Goal: Task Accomplishment & Management: Manage account settings

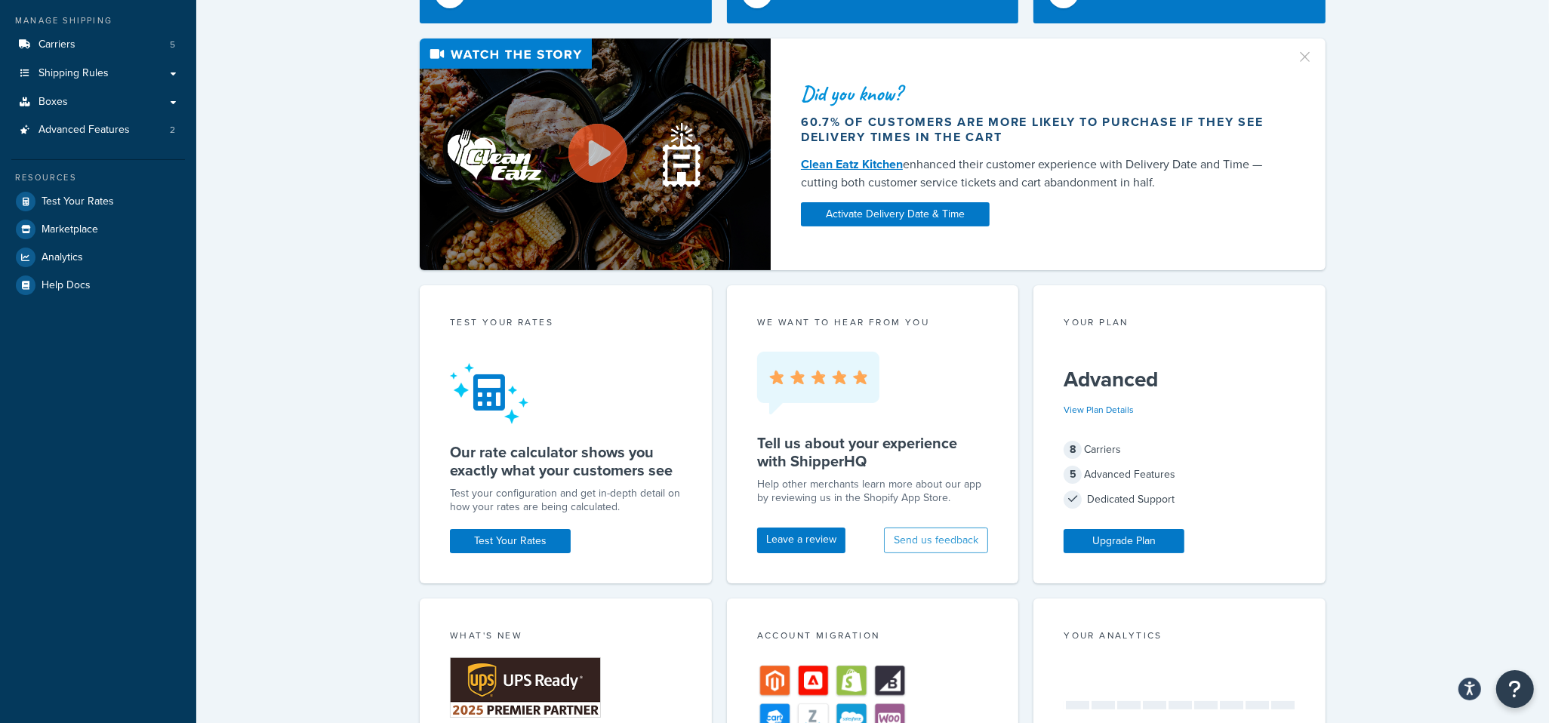
scroll to position [171, 0]
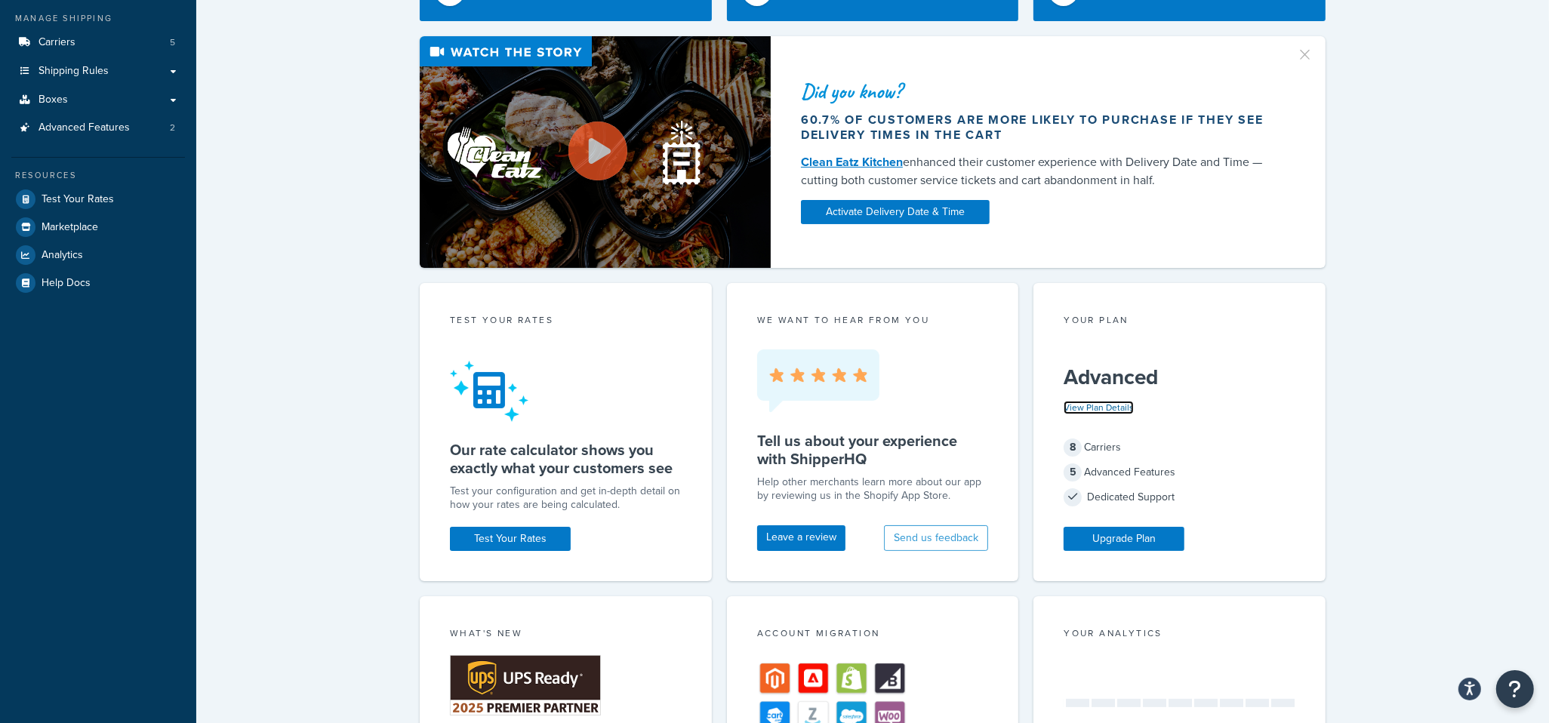
click at [1101, 408] on link "View Plan Details" at bounding box center [1099, 408] width 70 height 14
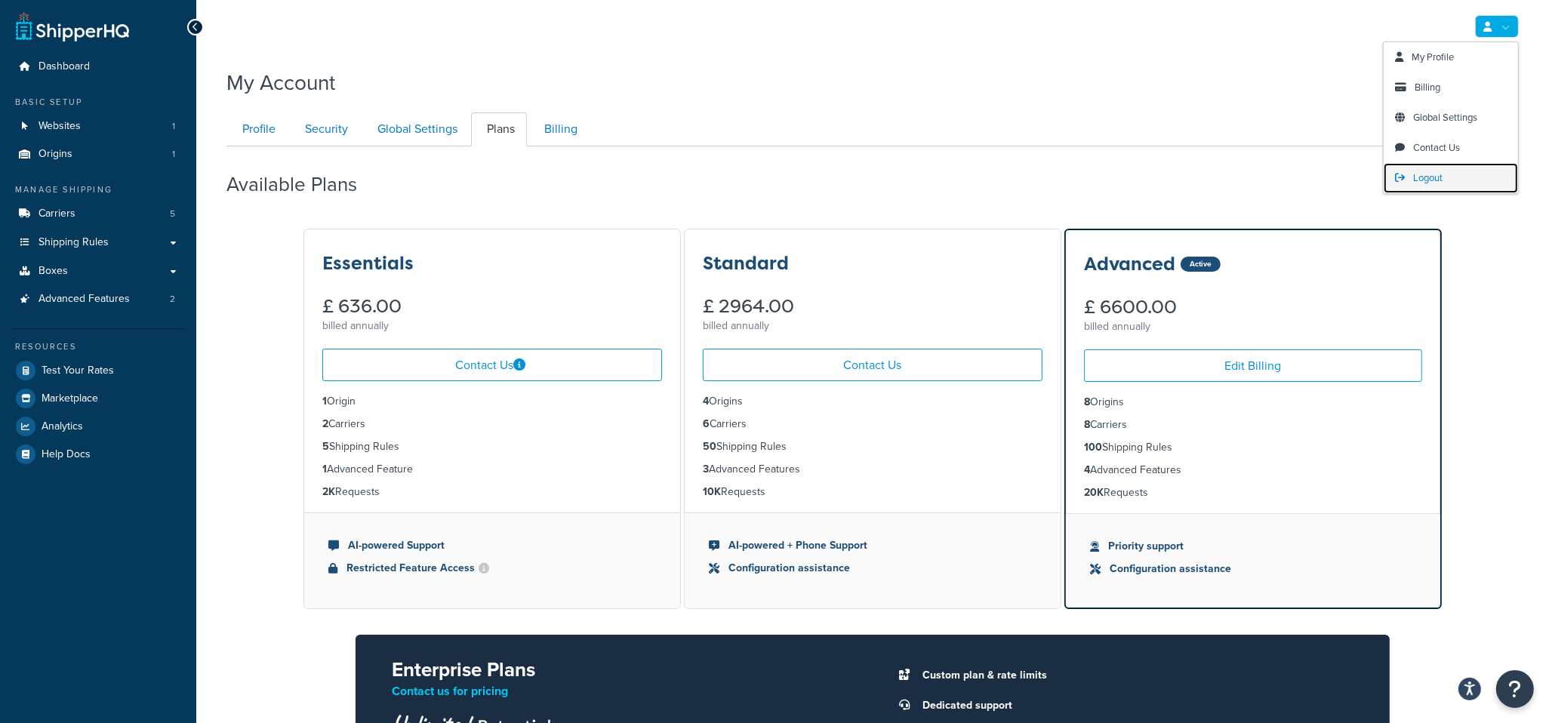
click at [1431, 176] on span "Logout" at bounding box center [1427, 178] width 29 height 14
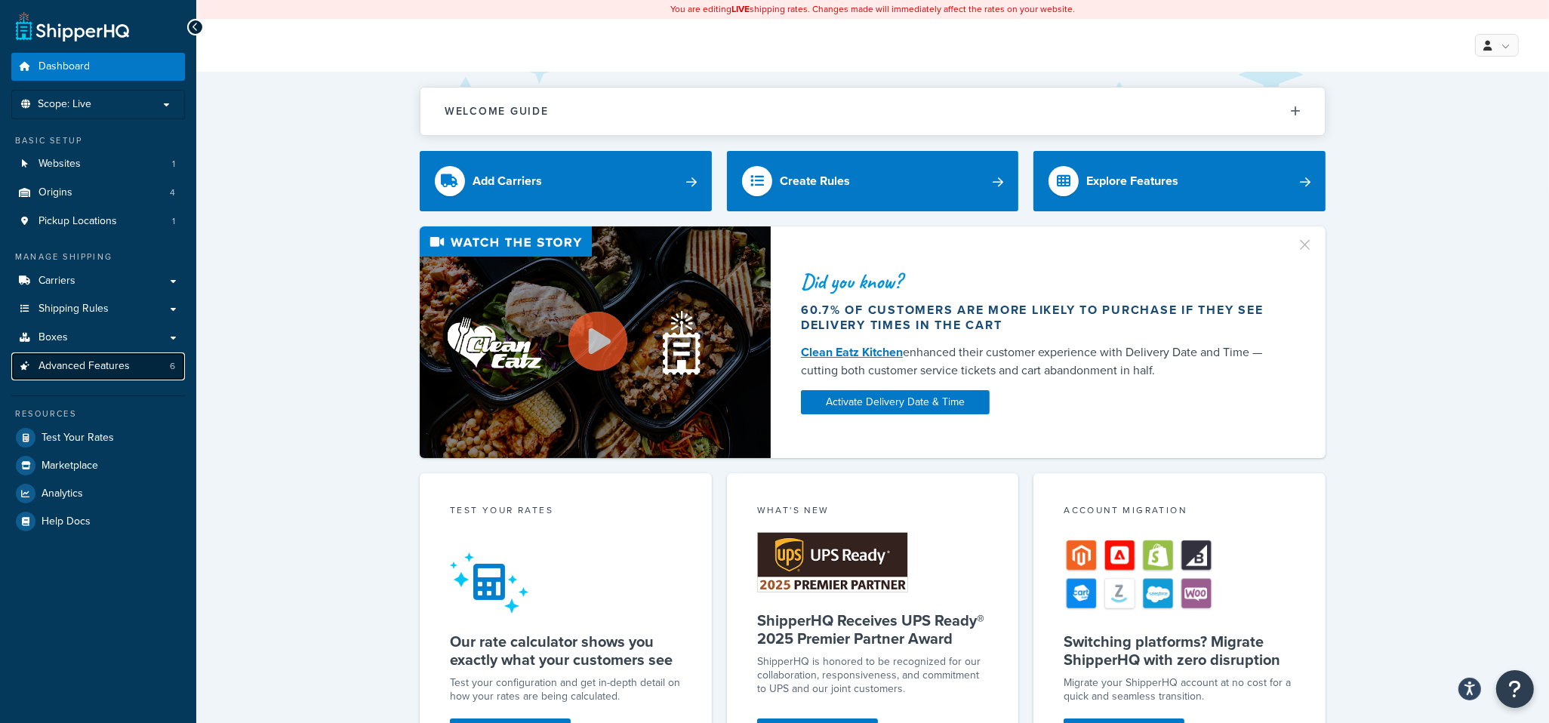
click at [112, 370] on span "Advanced Features" at bounding box center [84, 366] width 91 height 13
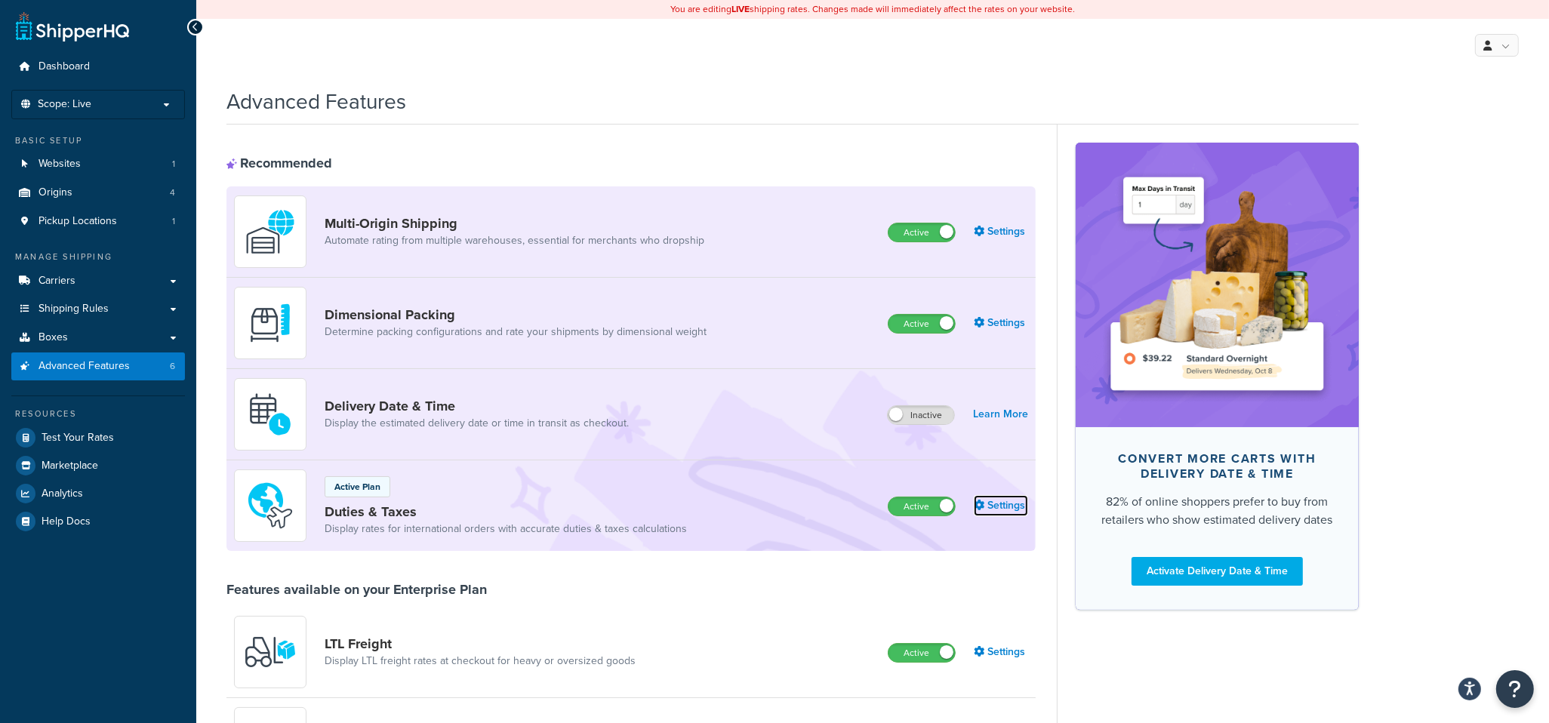
click at [1001, 506] on link "Settings" at bounding box center [1001, 505] width 54 height 21
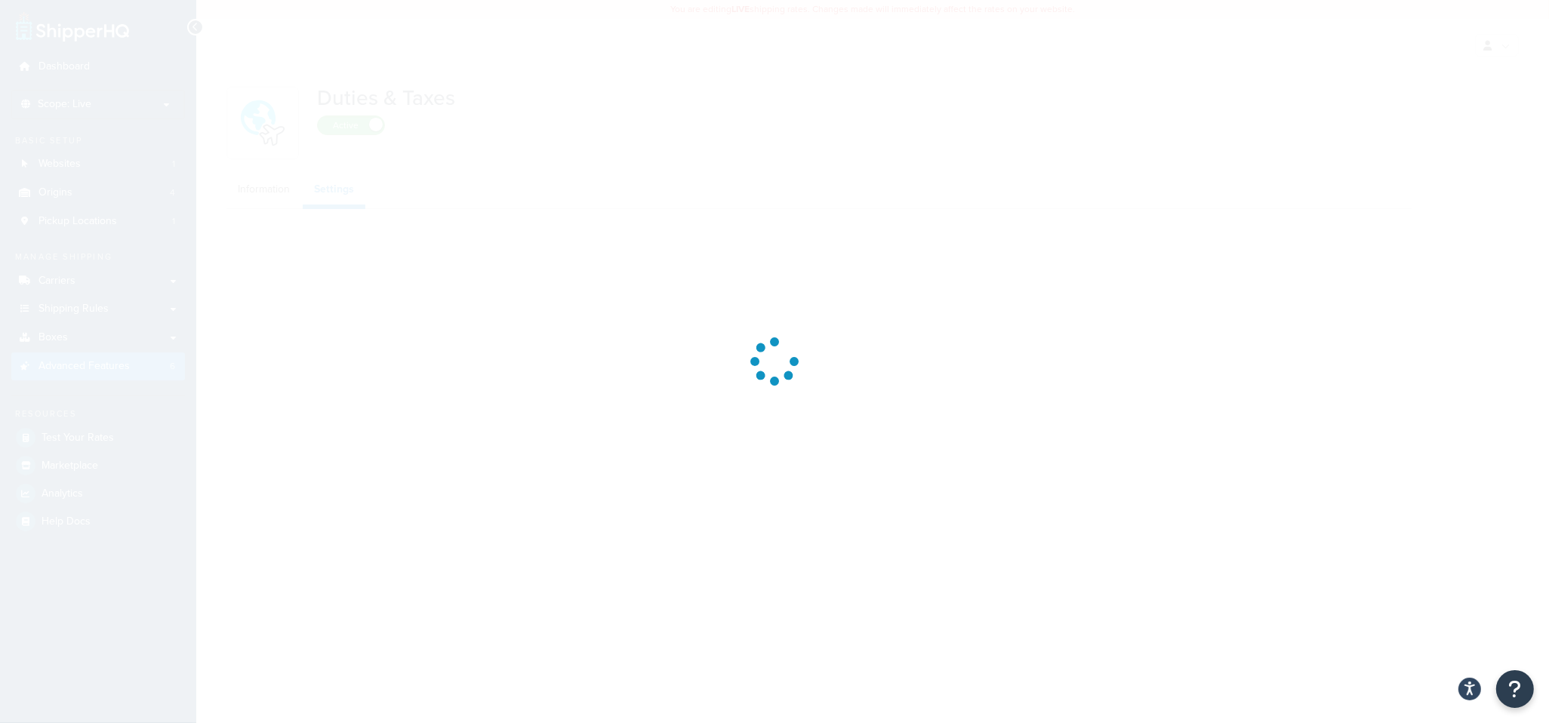
select select "US"
select select "false"
select select "AVERAGE"
select select "BUSINESS"
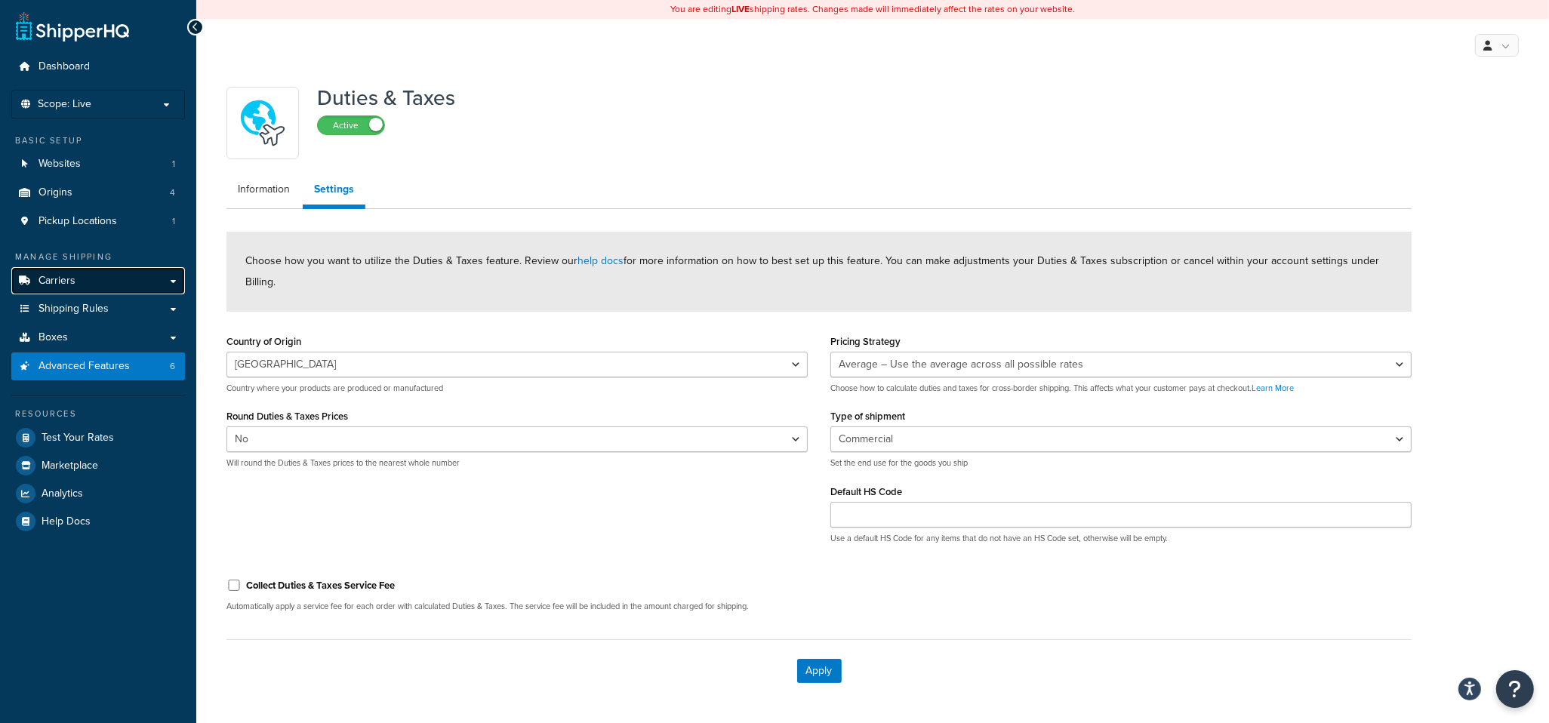
drag, startPoint x: 145, startPoint y: 272, endPoint x: 162, endPoint y: 285, distance: 21.0
click at [144, 272] on link "Carriers" at bounding box center [98, 281] width 174 height 28
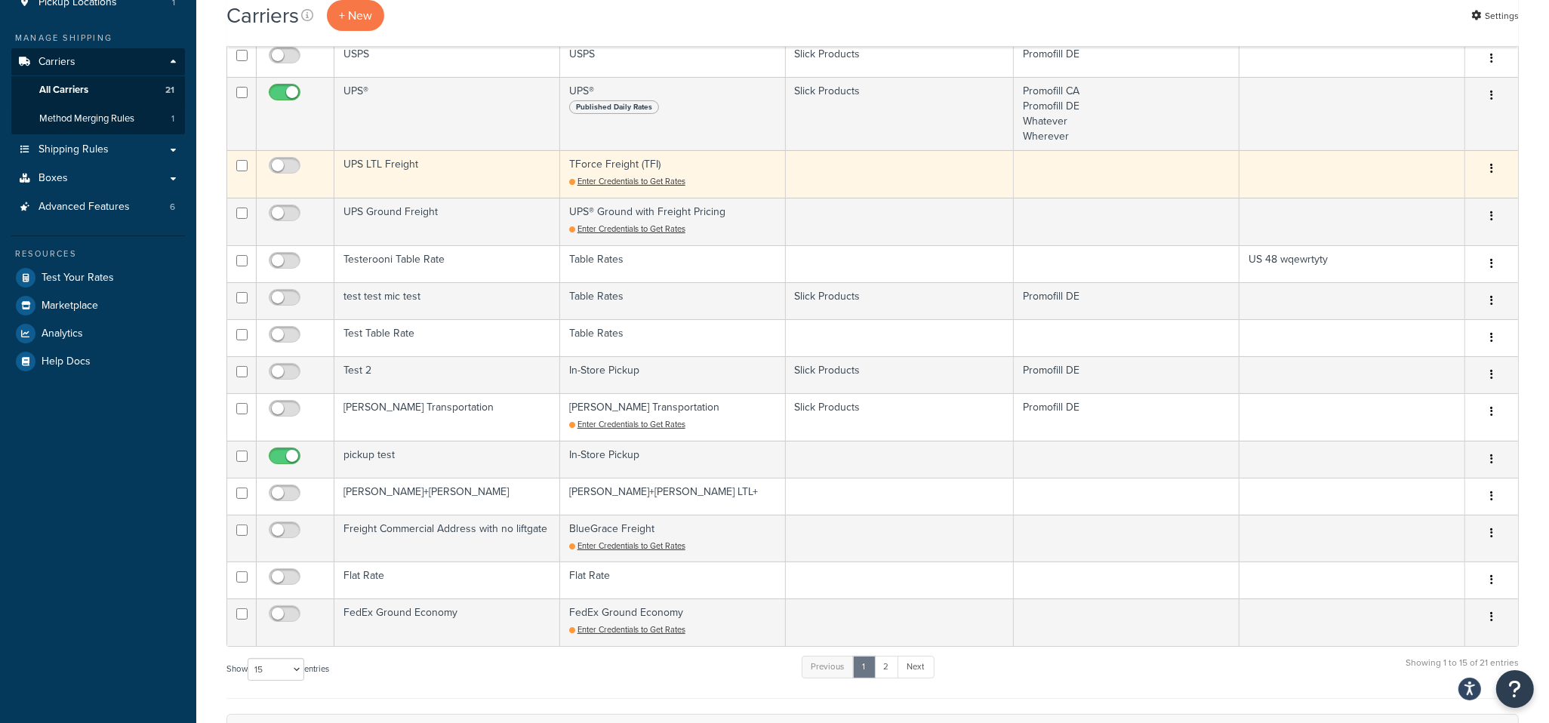
scroll to position [223, 0]
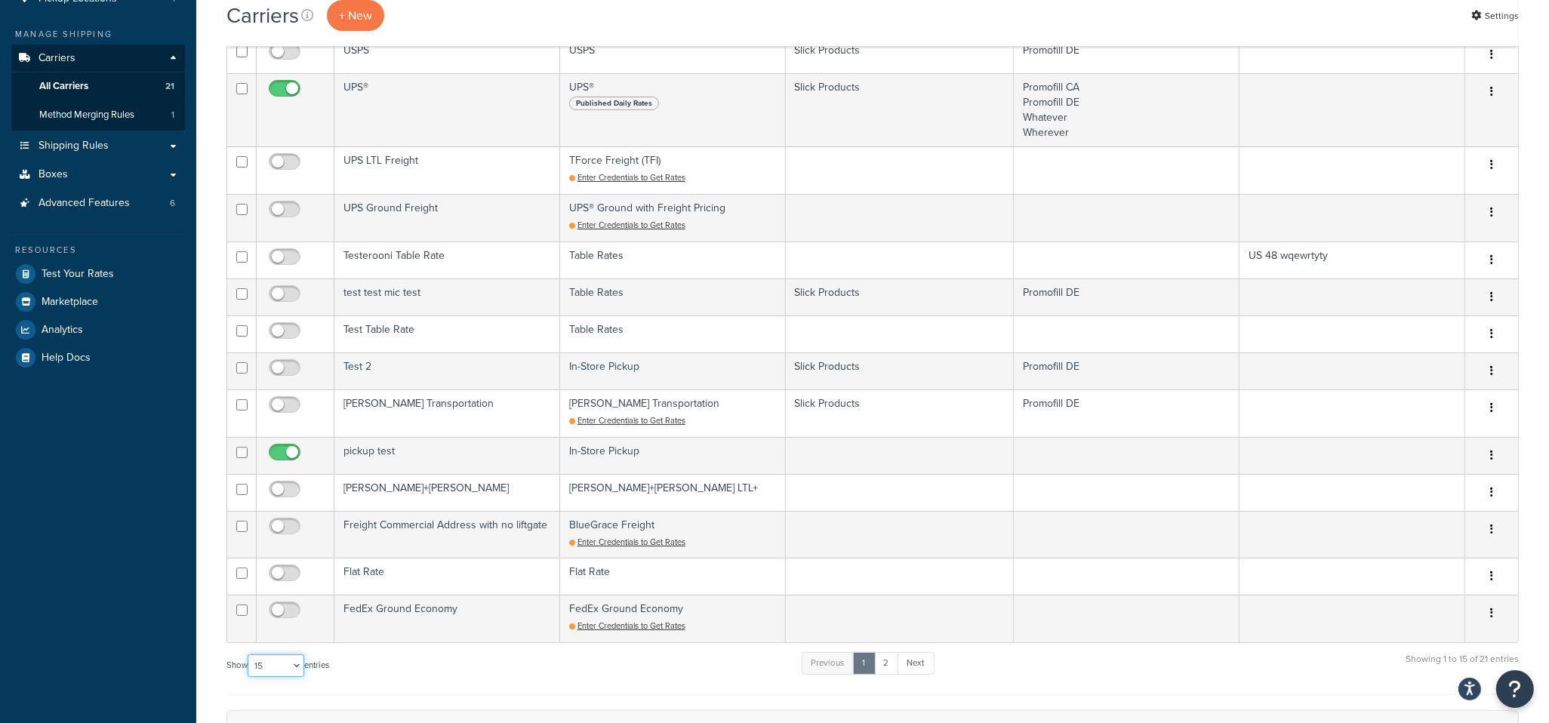
click at [276, 668] on select "10 15 25 50 100" at bounding box center [276, 666] width 57 height 23
select select "50"
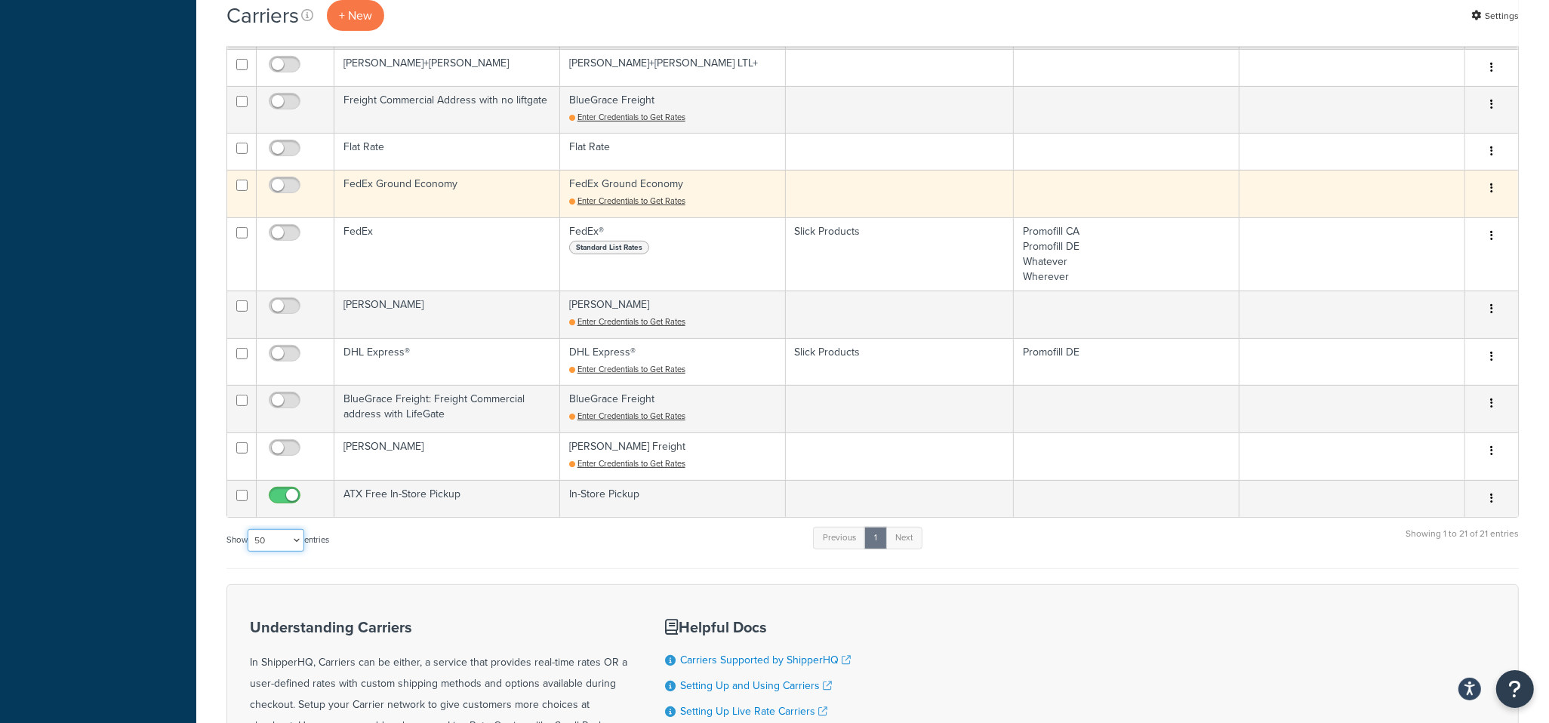
scroll to position [0, 0]
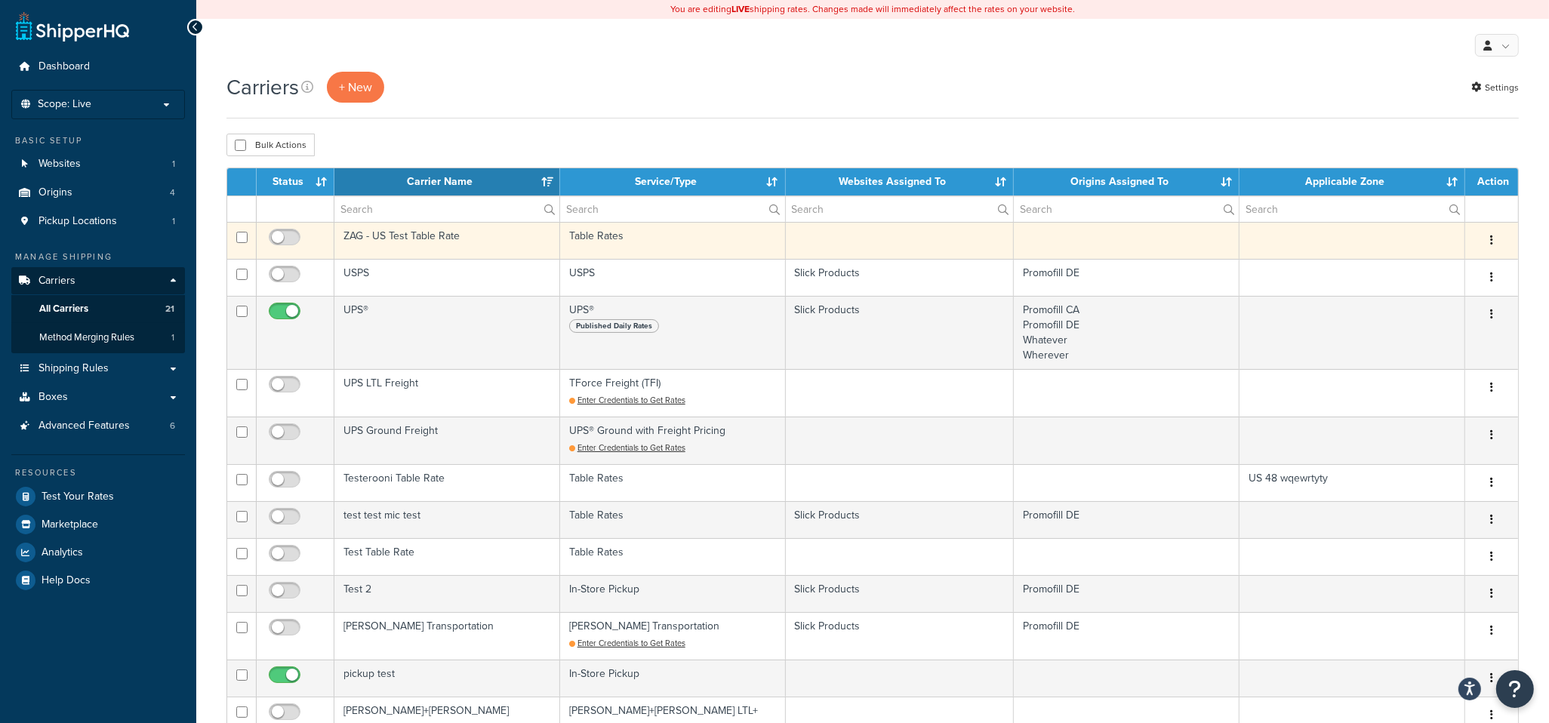
drag, startPoint x: 282, startPoint y: 238, endPoint x: 424, endPoint y: 254, distance: 143.6
click at [282, 238] on input "checkbox" at bounding box center [287, 241] width 42 height 19
checkbox input "true"
click at [457, 248] on td "ZAG - US Test Table Rate" at bounding box center [447, 240] width 226 height 37
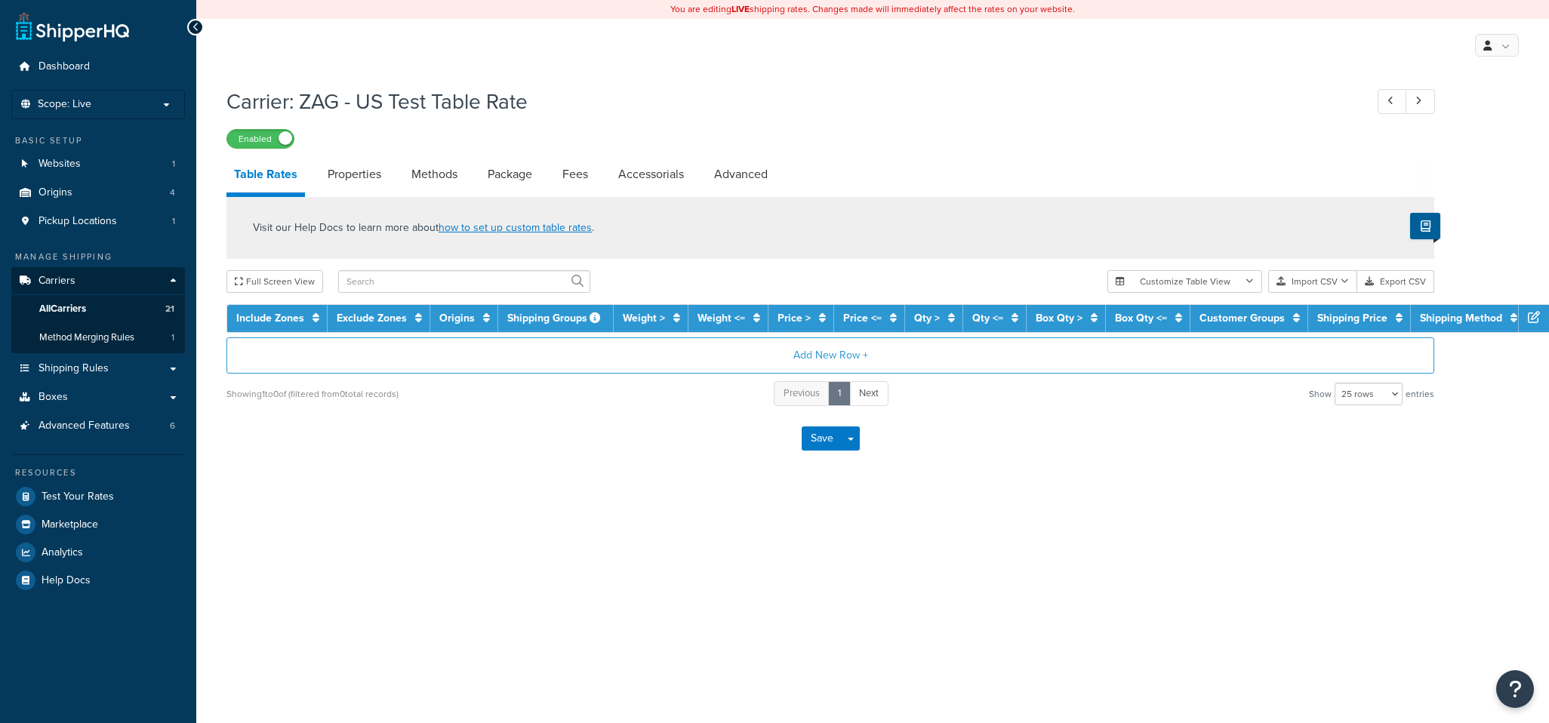
select select "25"
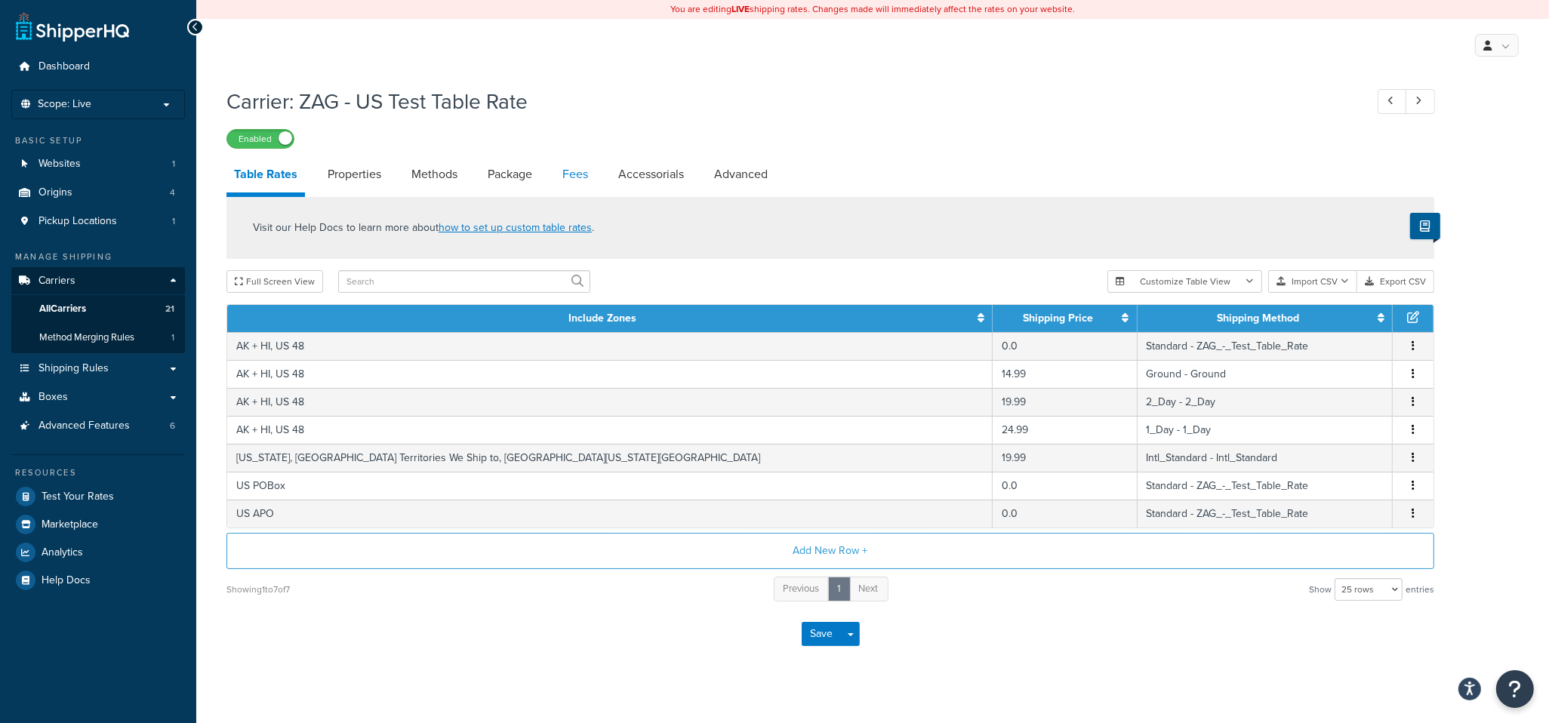
click at [577, 173] on link "Fees" at bounding box center [575, 174] width 41 height 36
select select "AFTER"
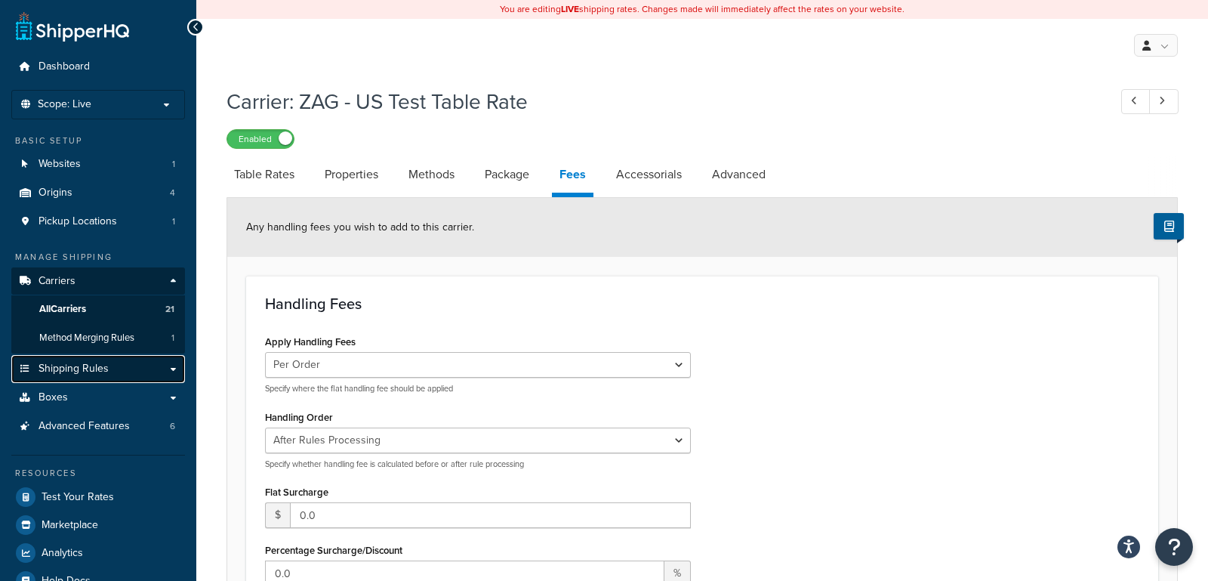
click at [129, 376] on link "Shipping Rules" at bounding box center [98, 369] width 174 height 28
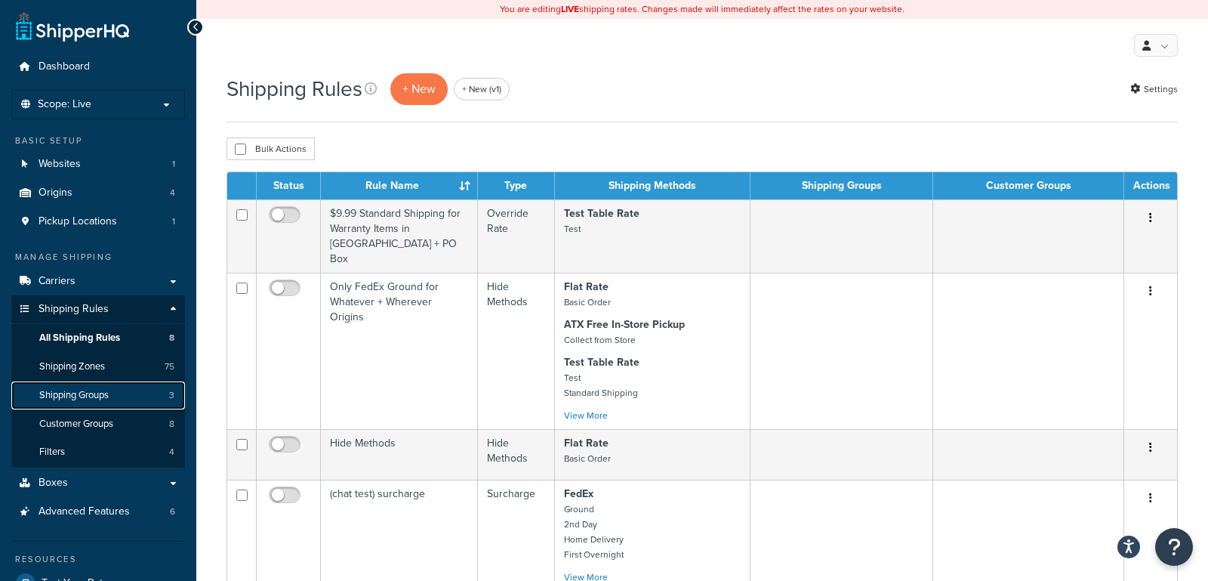
click at [115, 387] on link "Shipping Groups 3" at bounding box center [98, 395] width 174 height 28
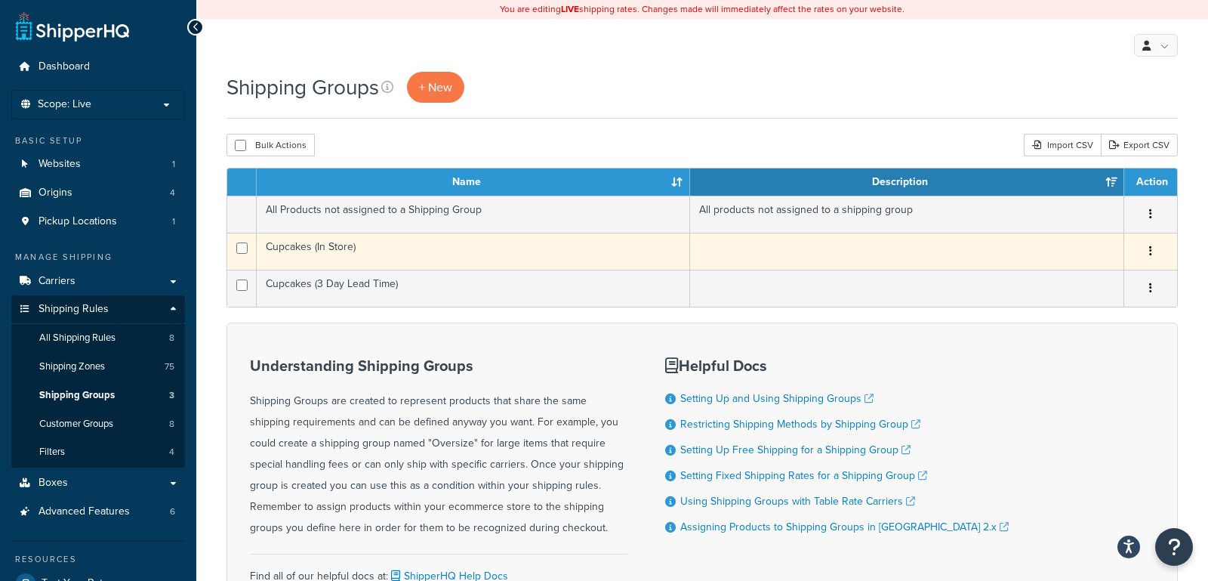
click at [479, 248] on td "Cupcakes (In Store)" at bounding box center [473, 251] width 433 height 37
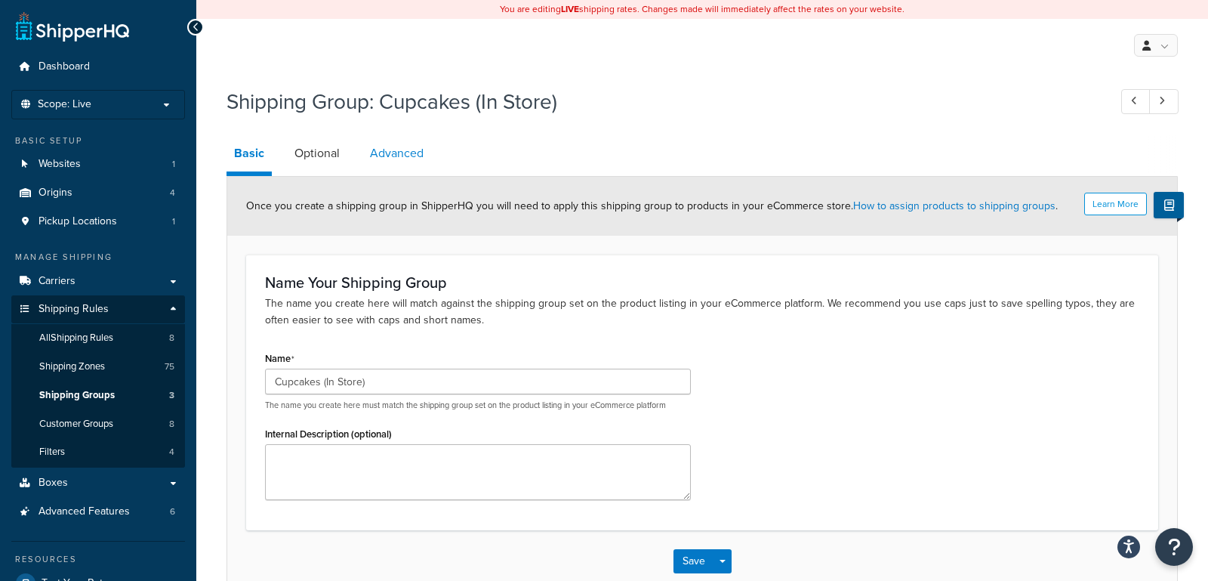
click at [399, 153] on link "Advanced" at bounding box center [396, 153] width 69 height 36
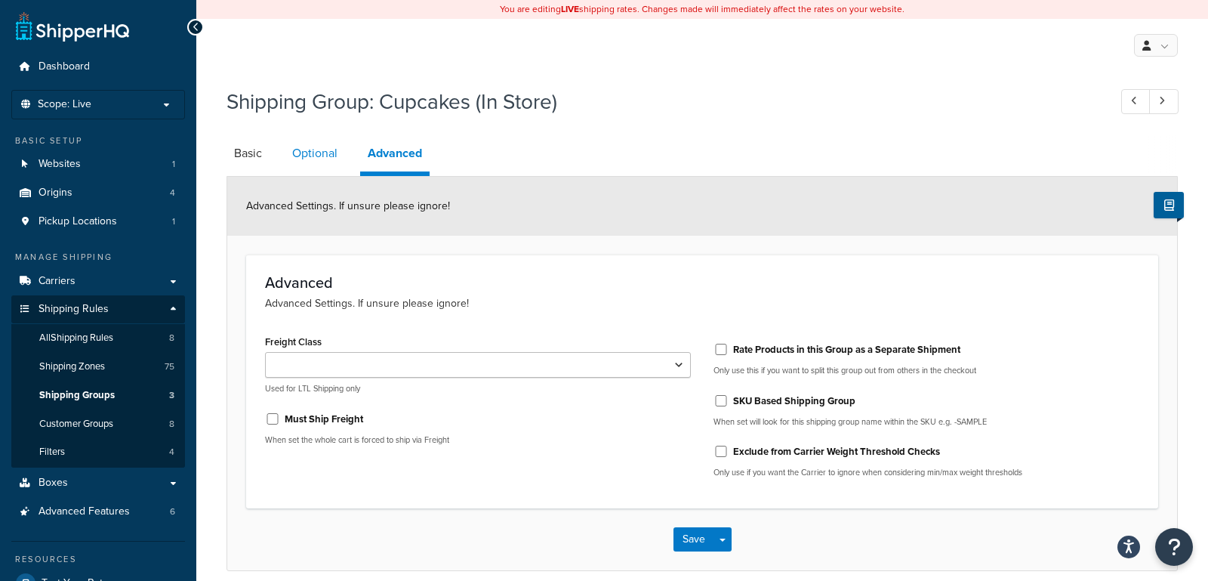
click at [336, 159] on link "Optional" at bounding box center [315, 153] width 60 height 36
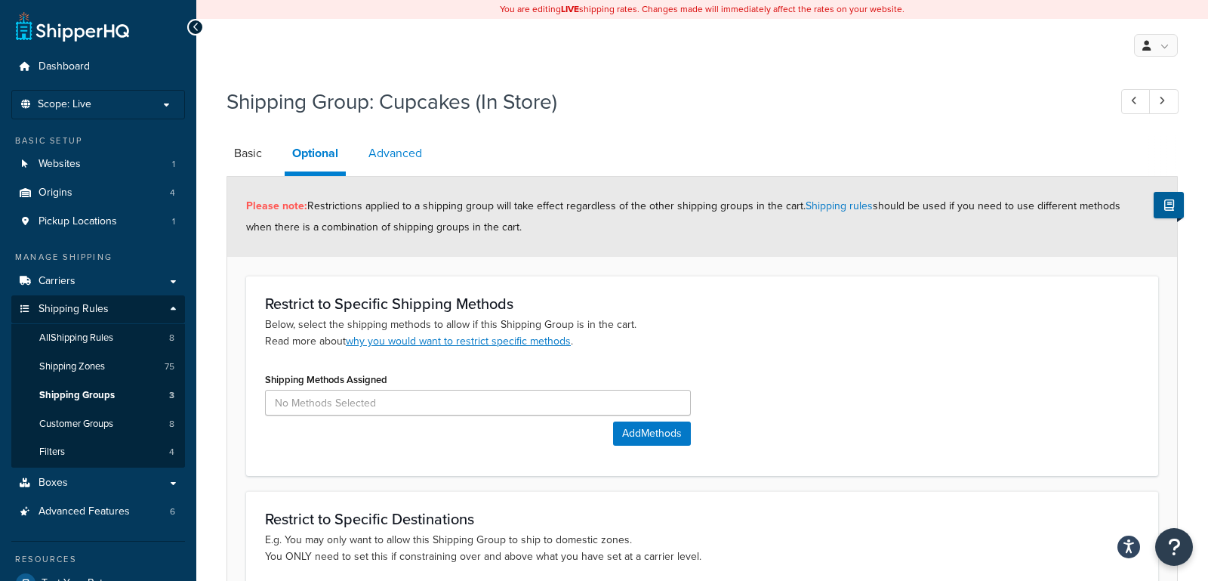
click at [395, 154] on link "Advanced" at bounding box center [395, 153] width 69 height 36
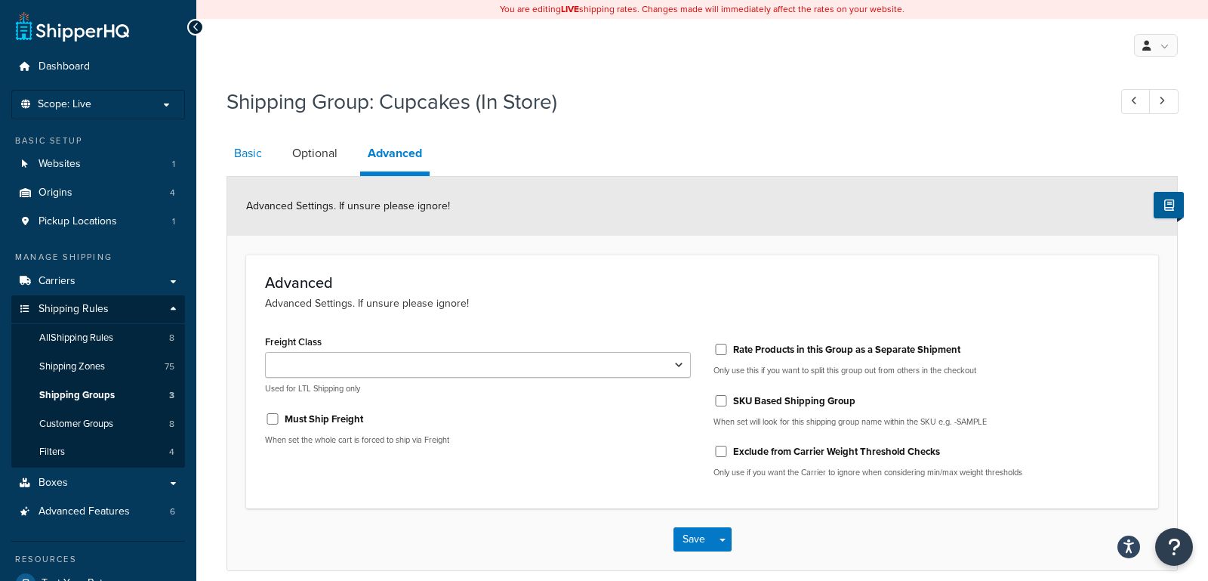
click at [249, 152] on link "Basic" at bounding box center [247, 153] width 43 height 36
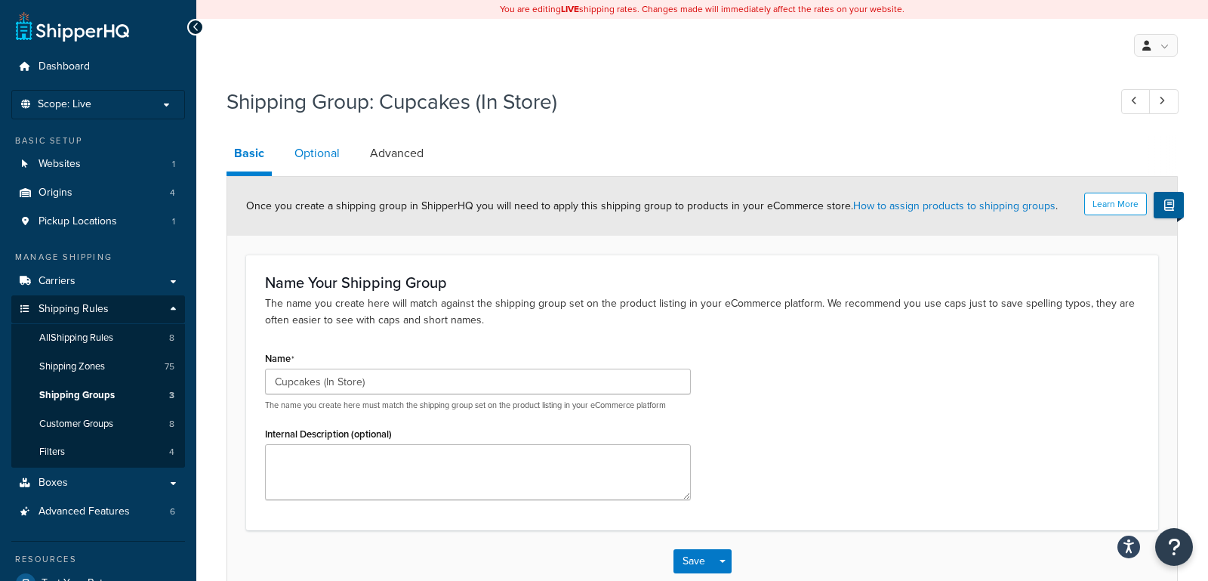
click at [322, 162] on link "Optional" at bounding box center [317, 153] width 60 height 36
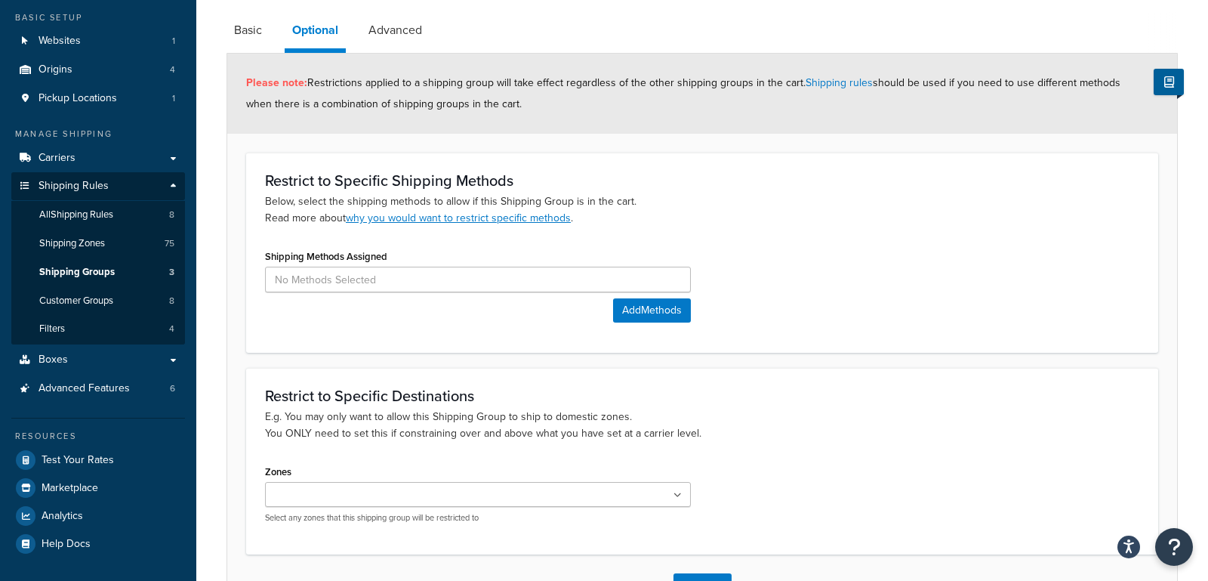
scroll to position [115, 0]
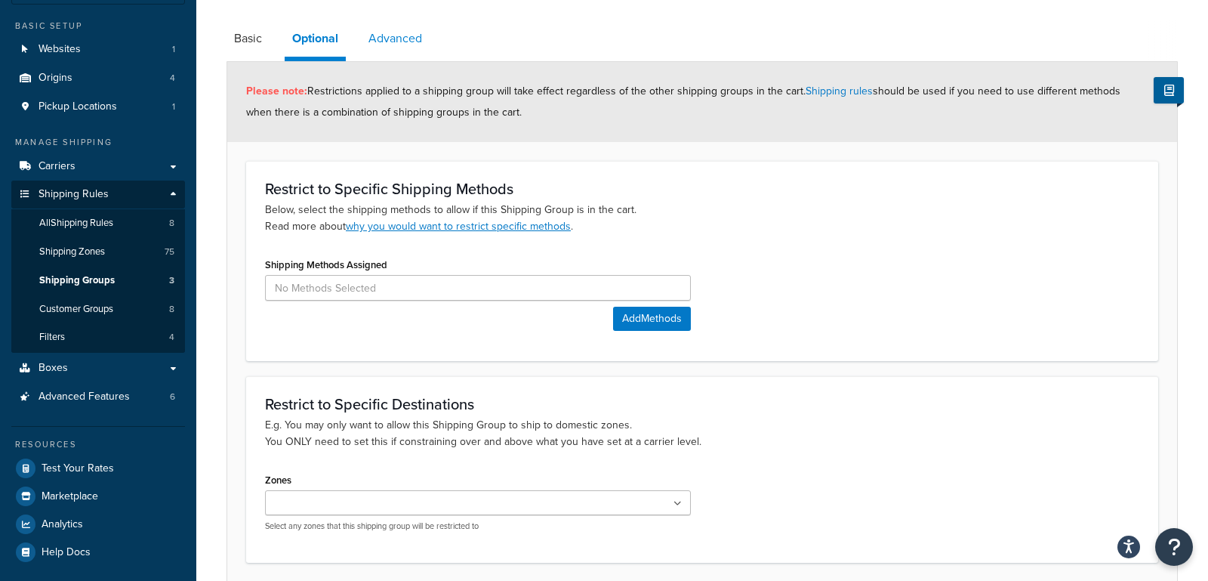
click at [404, 46] on link "Advanced" at bounding box center [395, 38] width 69 height 36
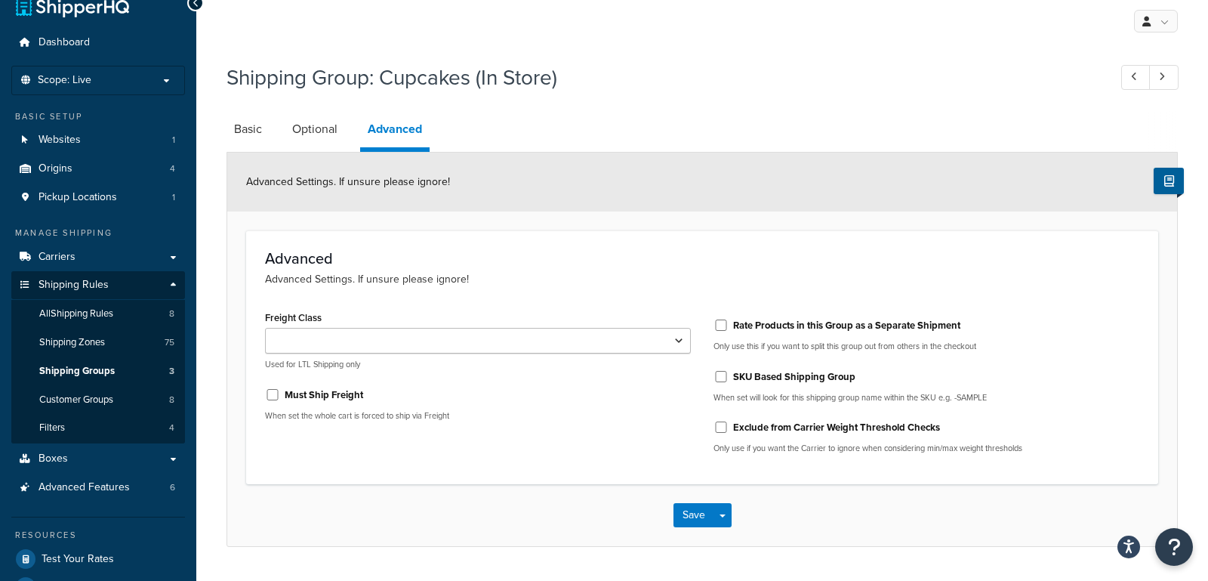
scroll to position [13, 0]
